Goal: Transaction & Acquisition: Purchase product/service

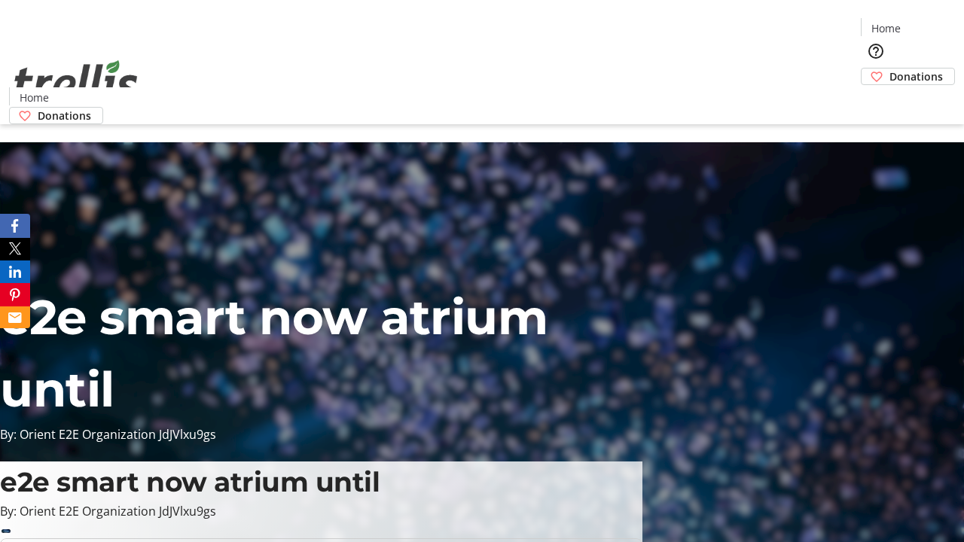
click at [890, 69] on span "Donations" at bounding box center [916, 77] width 53 height 16
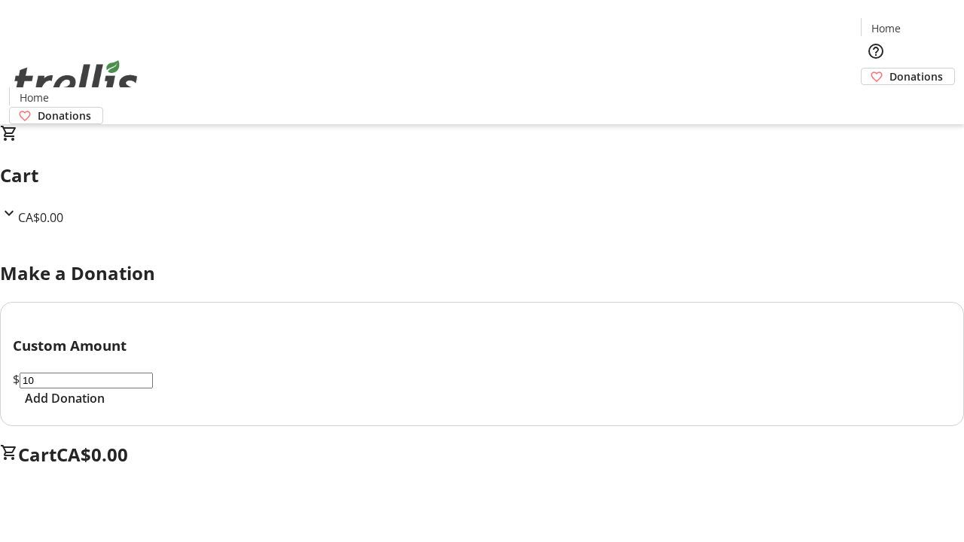
select select "CA"
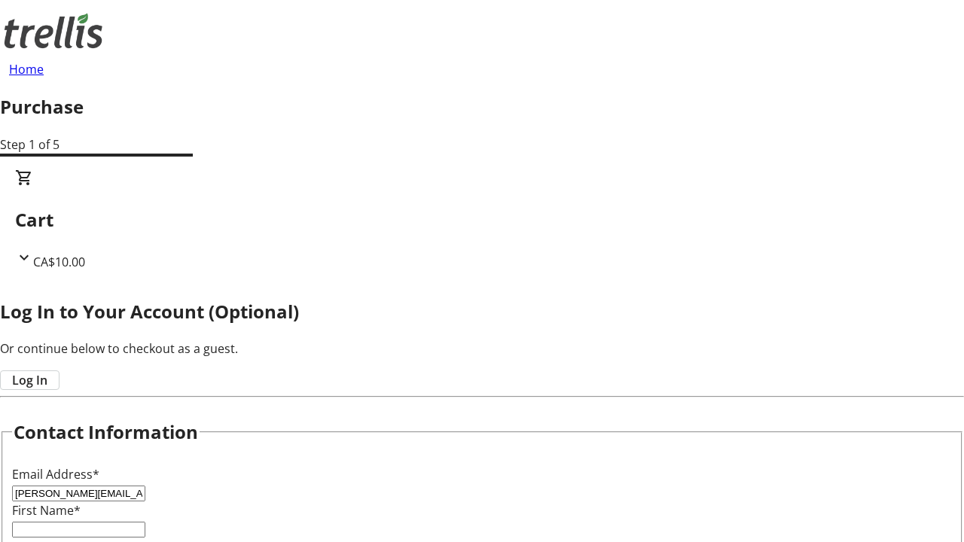
type input "[PERSON_NAME][EMAIL_ADDRESS][DOMAIN_NAME]"
type input "[PERSON_NAME]"
type input "[STREET_ADDRESS][PERSON_NAME]"
type input "Kelowna"
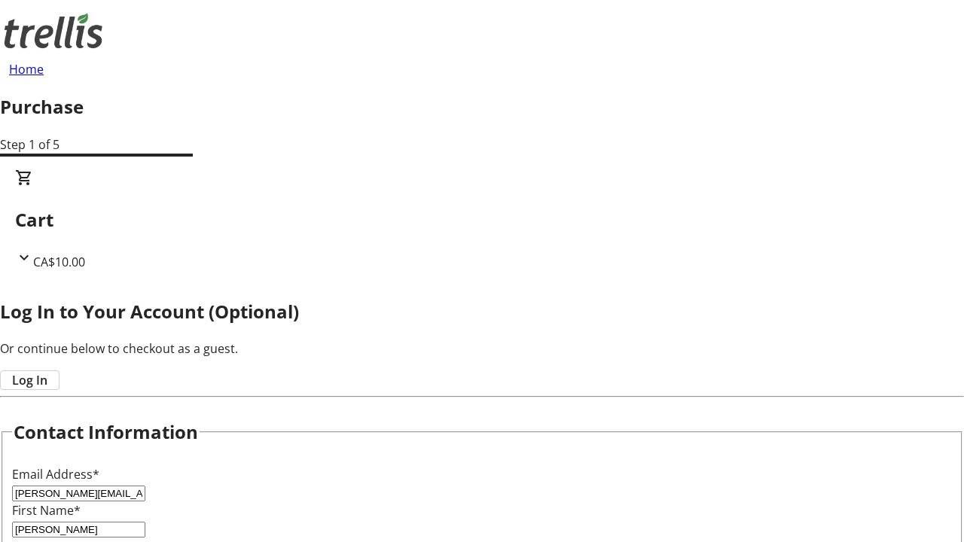
select select "BC"
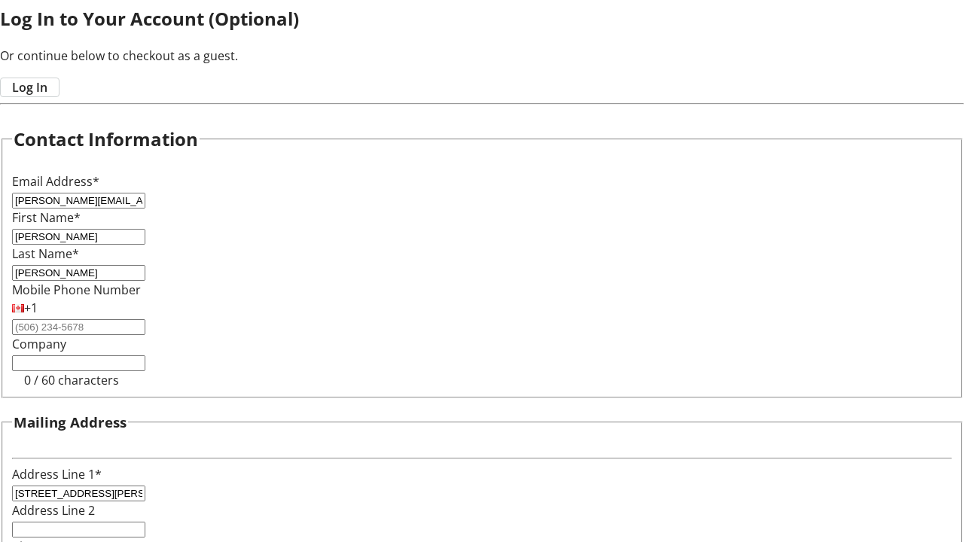
type input "Kelowna"
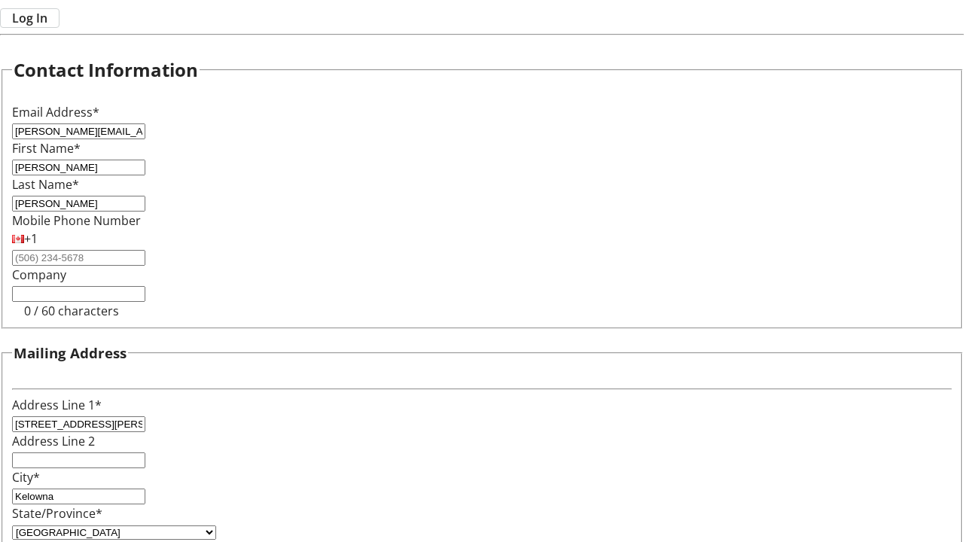
type input "V1Y 0C2"
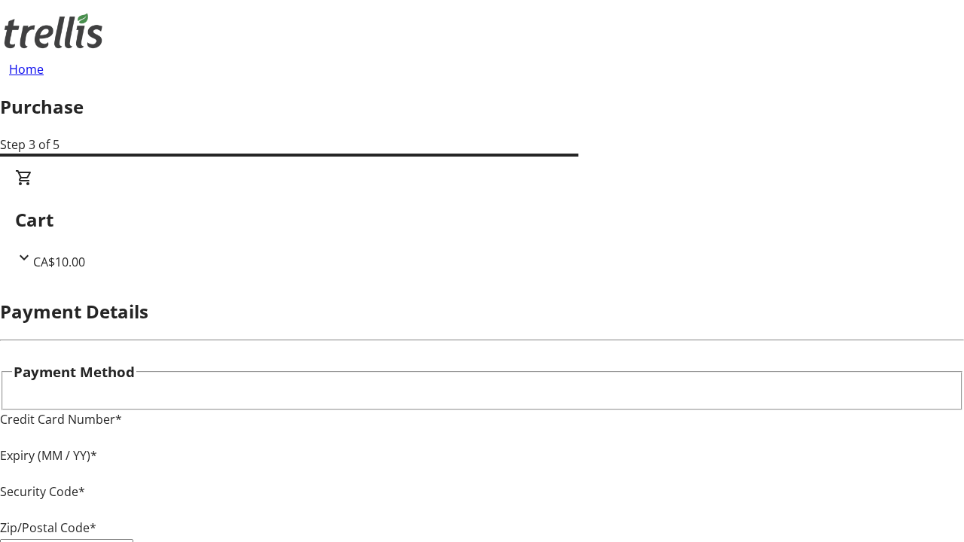
type input "V1Y 0C2"
